Goal: Task Accomplishment & Management: Use online tool/utility

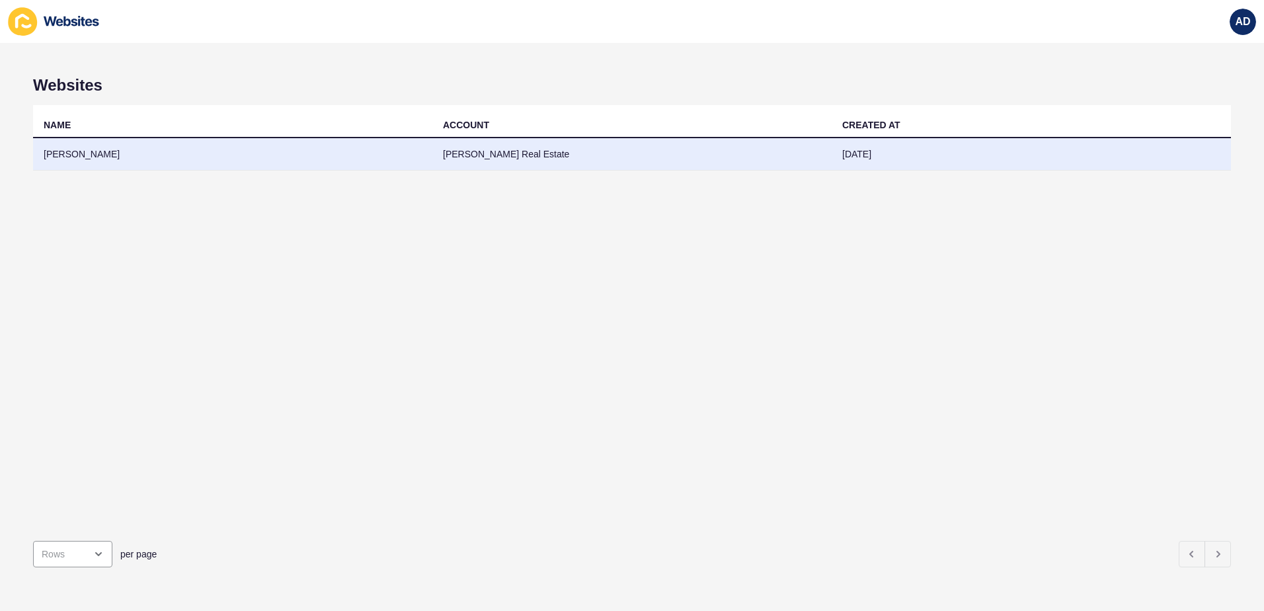
click at [100, 140] on td "[PERSON_NAME]" at bounding box center [232, 154] width 399 height 32
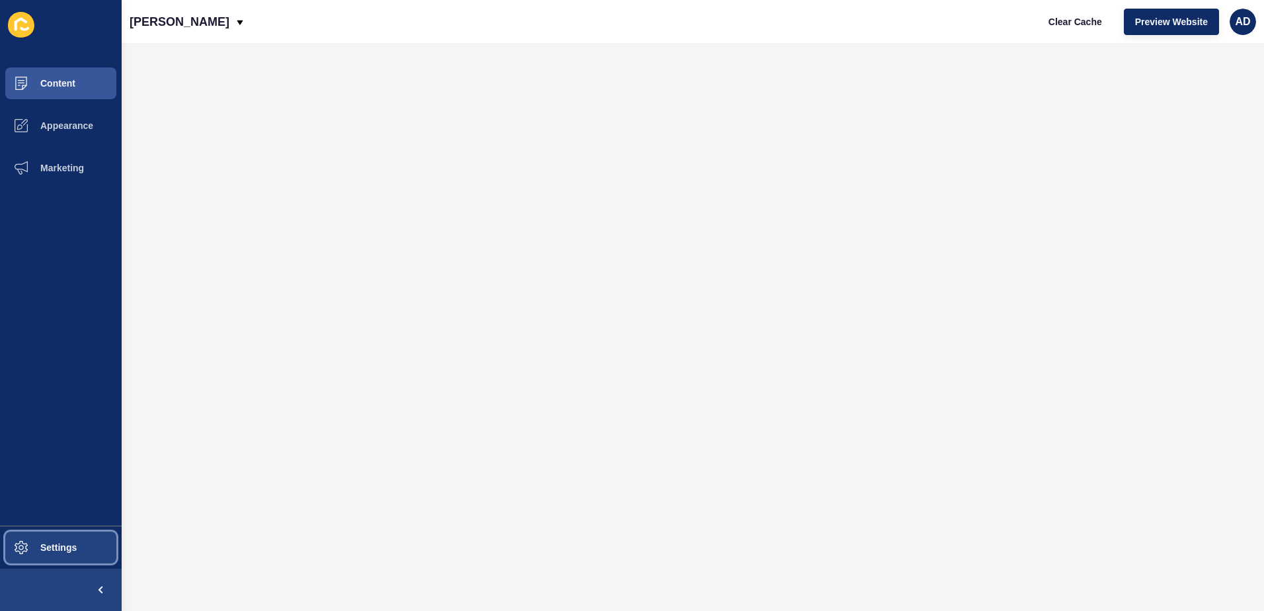
click at [77, 551] on button "Settings" at bounding box center [61, 547] width 122 height 42
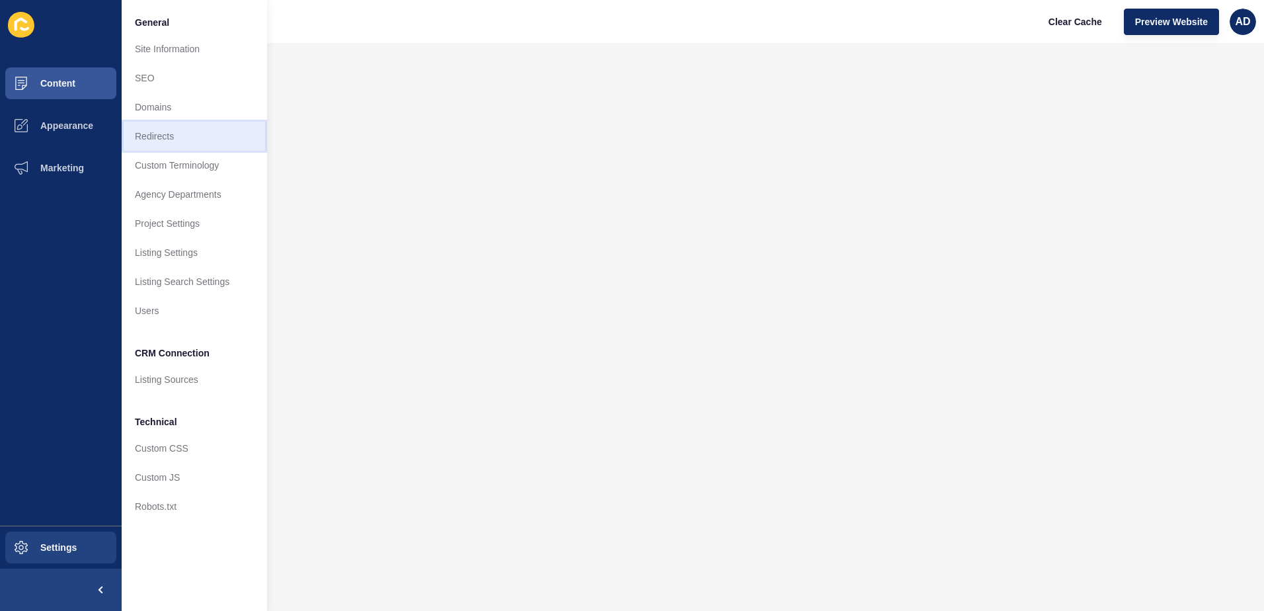
click at [167, 133] on link "Redirects" at bounding box center [194, 136] width 145 height 29
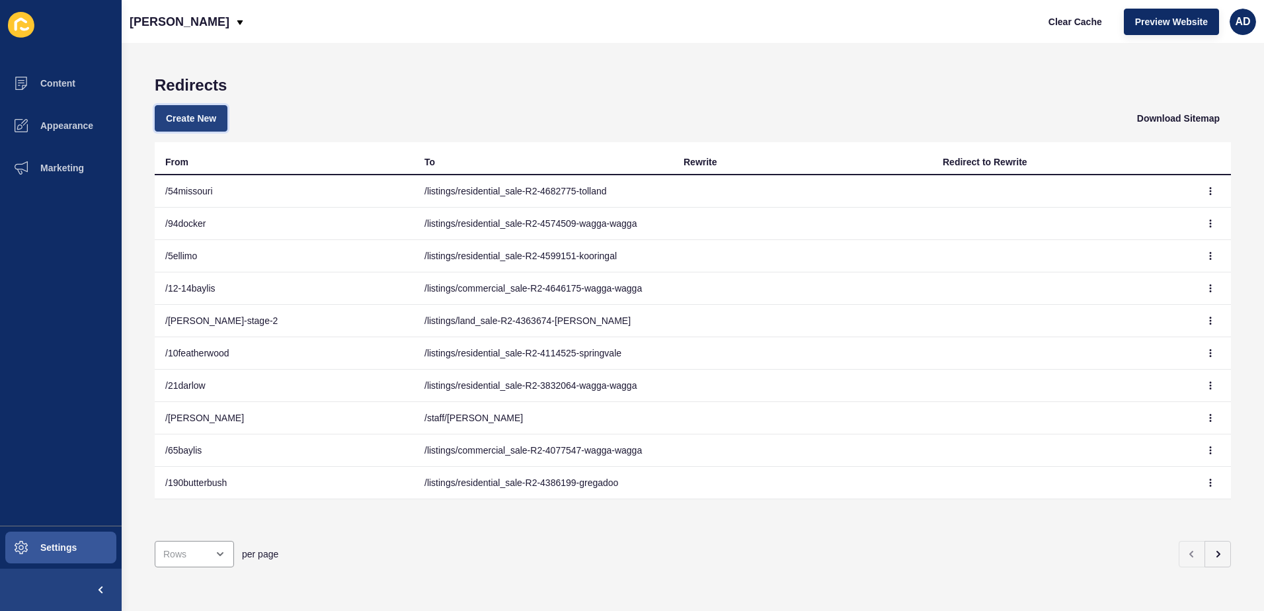
click at [211, 118] on span "Create New" at bounding box center [191, 118] width 50 height 13
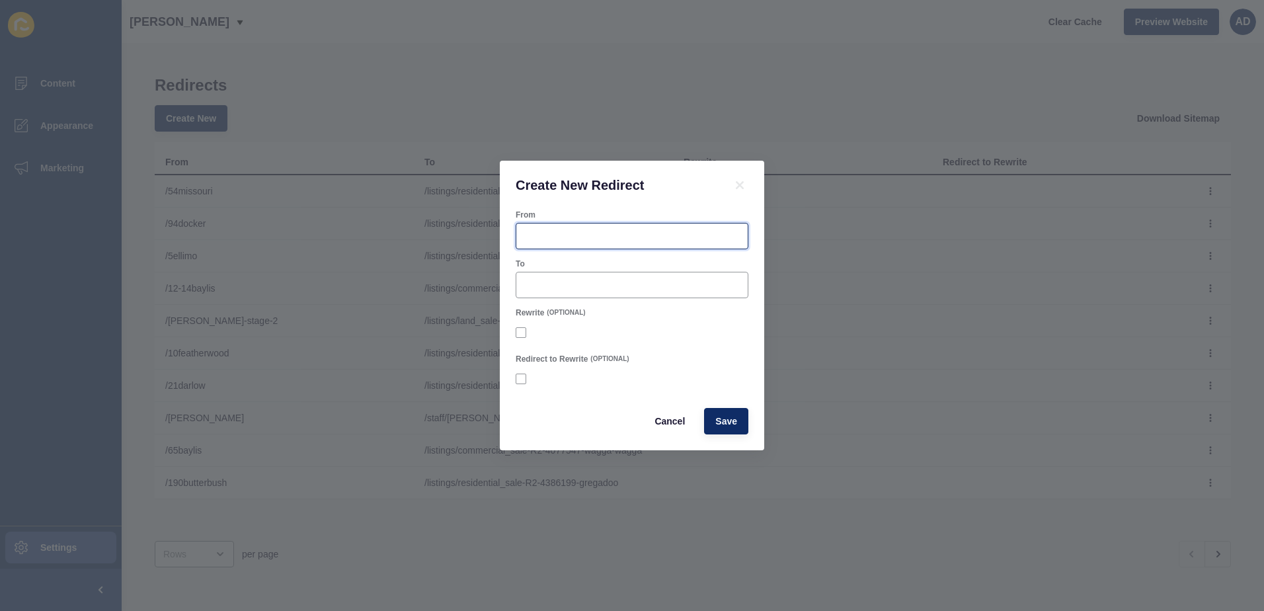
click at [567, 237] on input "From" at bounding box center [631, 235] width 215 height 13
type input "/10beetson"
paste input "/listings/residential_sale-R2-4746686-boorooma"
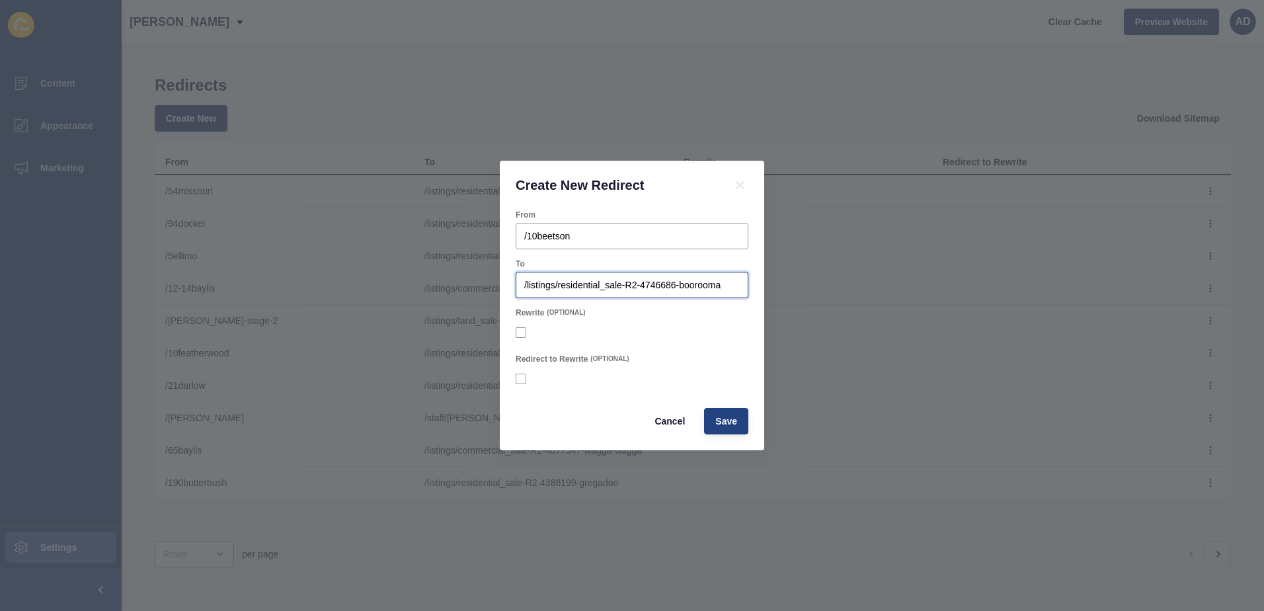
type input "/listings/residential_sale-R2-4746686-boorooma"
click at [723, 416] on span "Save" at bounding box center [726, 420] width 22 height 13
